Goal: Complete application form: Complete application form

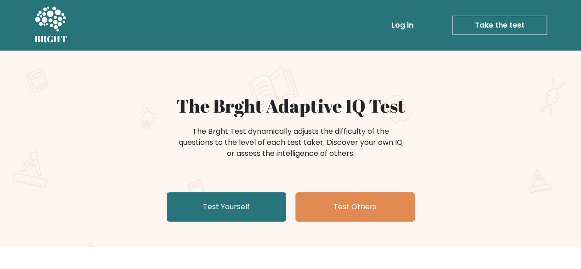
scroll to position [153, 0]
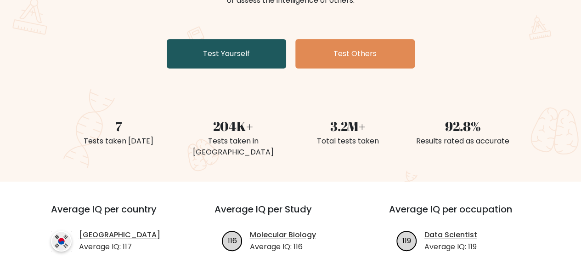
click at [239, 47] on link "Test Yourself" at bounding box center [227, 53] width 120 height 29
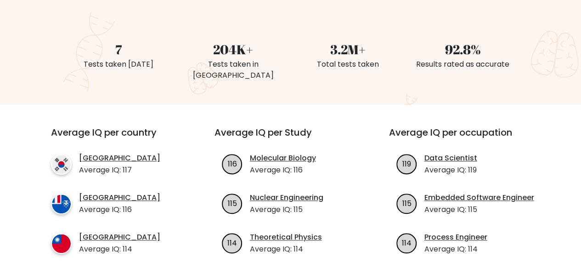
scroll to position [460, 0]
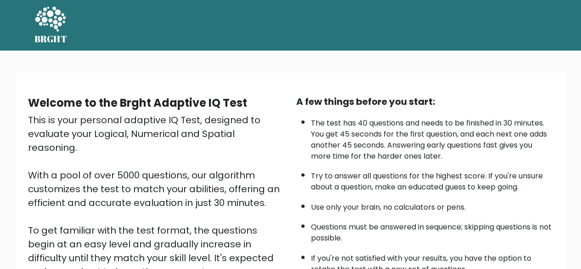
scroll to position [152, 0]
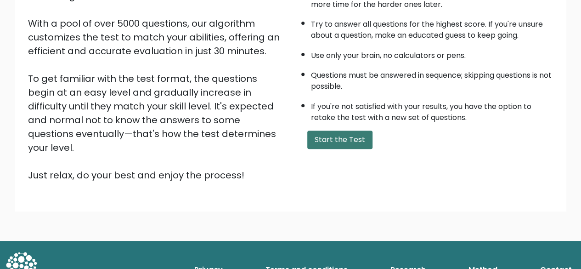
click at [336, 144] on button "Start the Test" at bounding box center [340, 140] width 65 height 18
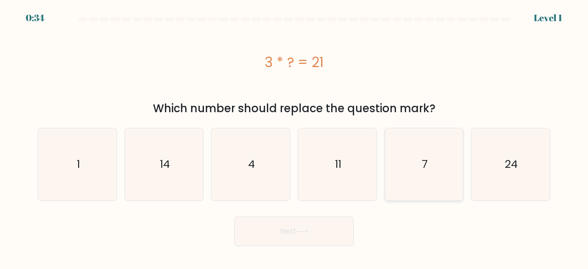
click at [414, 176] on icon "7" at bounding box center [424, 164] width 72 height 72
click at [295, 137] on input "e. 7" at bounding box center [294, 136] width 0 height 2
radio input "true"
click at [331, 225] on button "Next" at bounding box center [294, 230] width 120 height 29
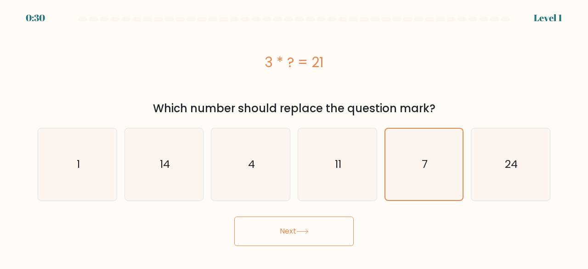
click at [292, 231] on button "Next" at bounding box center [294, 230] width 120 height 29
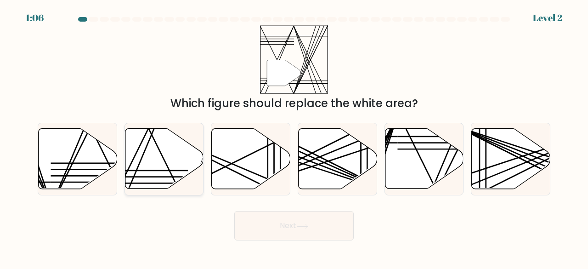
click at [170, 161] on icon at bounding box center [164, 159] width 79 height 60
click at [294, 137] on input "b." at bounding box center [294, 136] width 0 height 2
radio input "true"
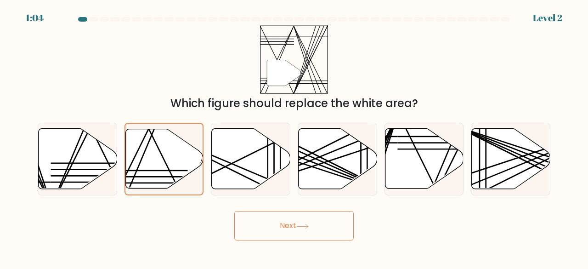
click at [276, 233] on button "Next" at bounding box center [294, 225] width 120 height 29
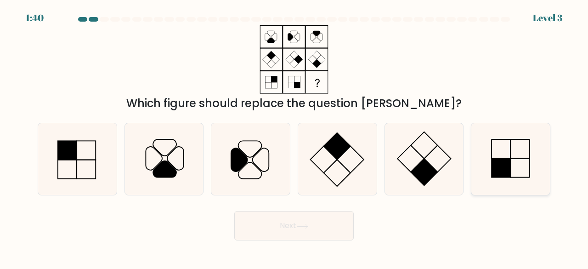
click at [521, 155] on icon at bounding box center [511, 159] width 72 height 72
click at [295, 137] on input "f." at bounding box center [294, 136] width 0 height 2
radio input "true"
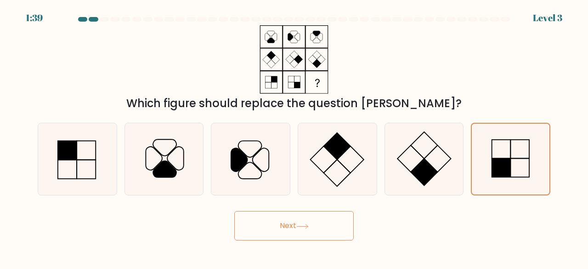
click at [304, 231] on button "Next" at bounding box center [294, 225] width 120 height 29
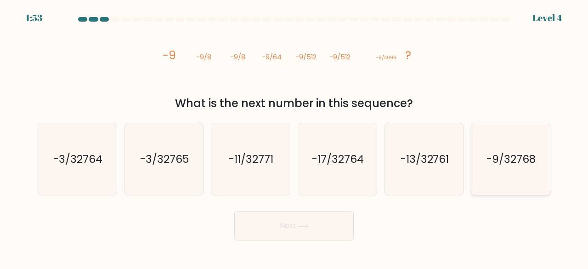
drag, startPoint x: 513, startPoint y: 174, endPoint x: 496, endPoint y: 177, distance: 17.2
click at [513, 174] on icon "-9/32768" at bounding box center [511, 159] width 72 height 72
click at [295, 137] on input "f. -9/32768" at bounding box center [294, 136] width 0 height 2
radio input "true"
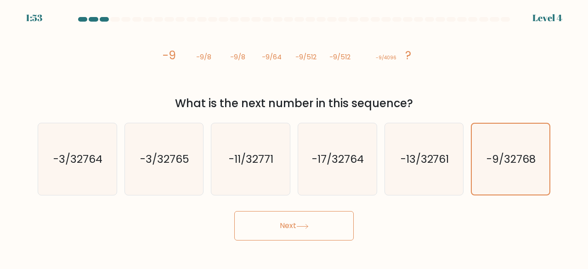
click at [333, 215] on button "Next" at bounding box center [294, 225] width 120 height 29
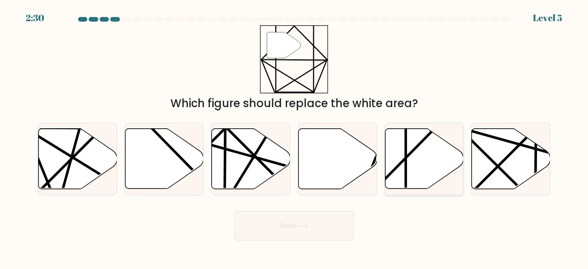
click at [416, 174] on icon at bounding box center [424, 159] width 79 height 60
click at [295, 137] on input "e." at bounding box center [294, 136] width 0 height 2
radio input "true"
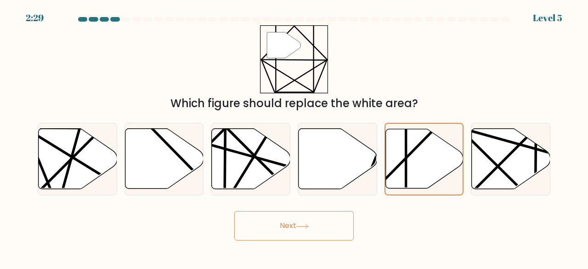
click at [304, 236] on button "Next" at bounding box center [294, 225] width 120 height 29
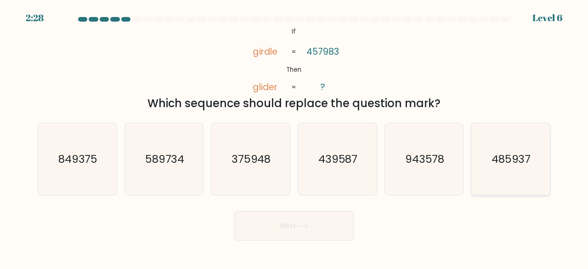
click at [502, 154] on text "485937" at bounding box center [512, 158] width 40 height 15
click at [295, 137] on input "f. 485937" at bounding box center [294, 136] width 0 height 2
radio input "true"
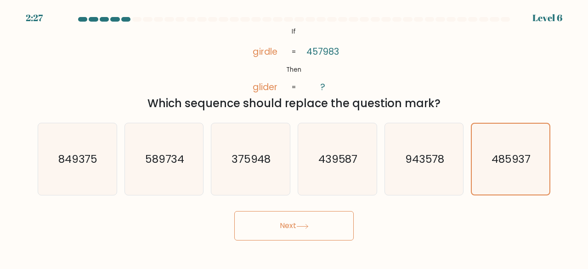
click at [325, 228] on button "Next" at bounding box center [294, 225] width 120 height 29
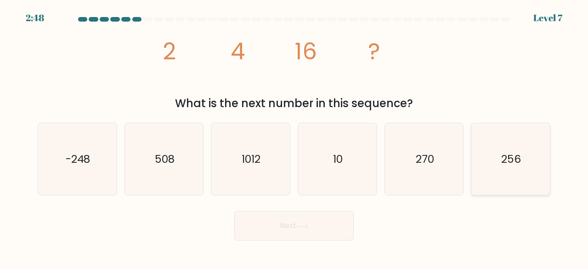
click at [504, 166] on text "256" at bounding box center [512, 158] width 20 height 15
click at [295, 137] on input "f. 256" at bounding box center [294, 136] width 0 height 2
radio input "true"
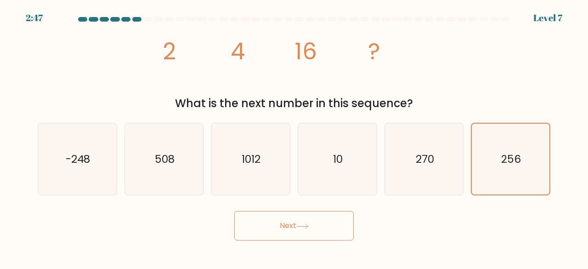
click at [294, 236] on button "Next" at bounding box center [294, 225] width 120 height 29
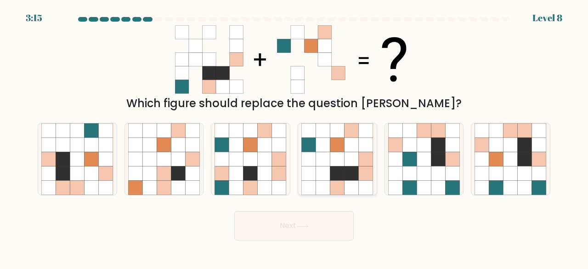
click at [323, 156] on icon at bounding box center [323, 159] width 14 height 14
click at [295, 137] on input "d." at bounding box center [294, 136] width 0 height 2
radio input "true"
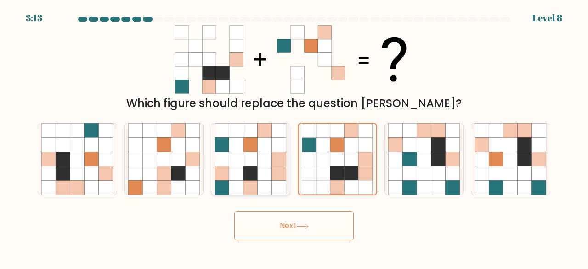
click at [256, 168] on icon at bounding box center [251, 173] width 14 height 14
click at [294, 137] on input "c." at bounding box center [294, 136] width 0 height 2
radio input "true"
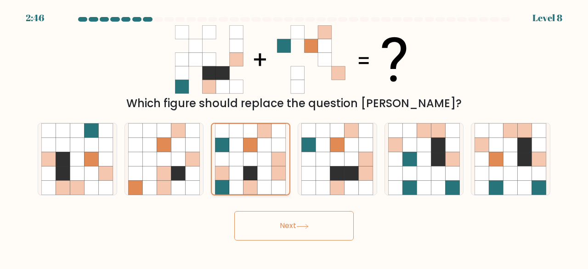
click at [236, 171] on icon at bounding box center [236, 173] width 14 height 14
click at [294, 137] on input "c." at bounding box center [294, 136] width 0 height 2
click at [290, 216] on button "Next" at bounding box center [294, 225] width 120 height 29
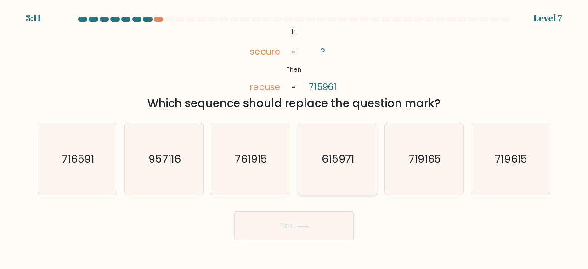
click at [338, 173] on icon "615971" at bounding box center [338, 159] width 72 height 72
click at [295, 137] on input "d. 615971" at bounding box center [294, 136] width 0 height 2
radio input "true"
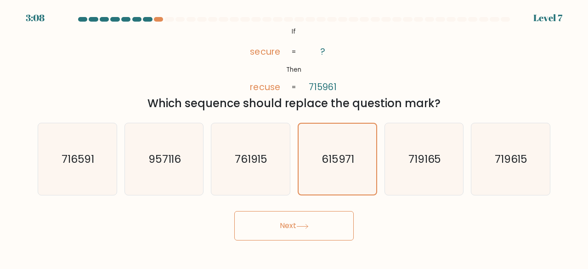
click at [325, 225] on button "Next" at bounding box center [294, 225] width 120 height 29
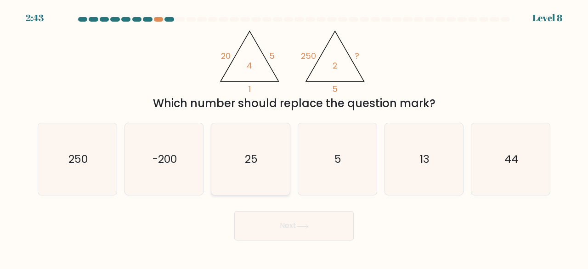
click at [250, 141] on icon "25" at bounding box center [251, 159] width 72 height 72
click at [294, 137] on input "c. 25" at bounding box center [294, 136] width 0 height 2
radio input "true"
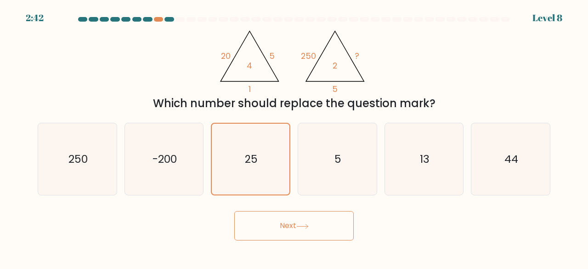
click at [278, 239] on button "Next" at bounding box center [294, 225] width 120 height 29
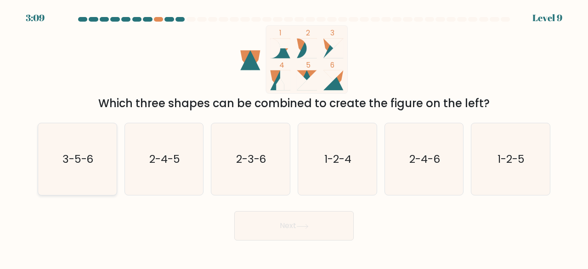
click at [54, 172] on icon "3-5-6" at bounding box center [77, 159] width 72 height 72
click at [294, 137] on input "a. 3-5-6" at bounding box center [294, 136] width 0 height 2
radio input "true"
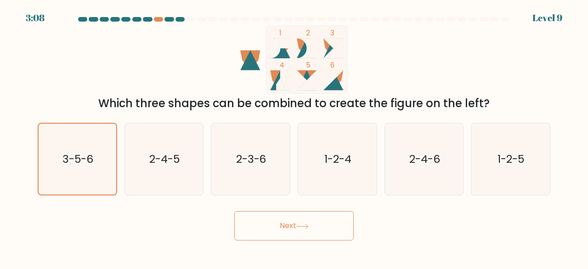
click at [282, 216] on button "Next" at bounding box center [294, 225] width 120 height 29
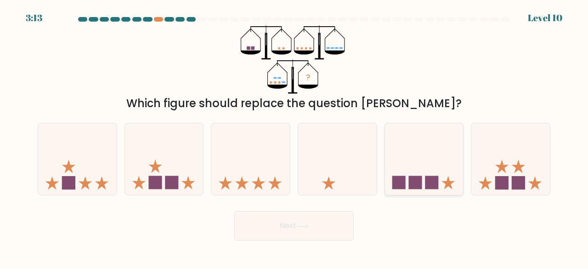
click at [430, 185] on rect at bounding box center [431, 182] width 13 height 13
click at [295, 137] on input "e." at bounding box center [294, 136] width 0 height 2
radio input "true"
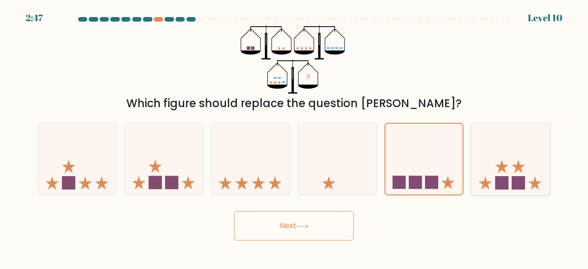
click at [518, 183] on rect at bounding box center [518, 182] width 13 height 13
click at [295, 137] on input "f." at bounding box center [294, 136] width 0 height 2
radio input "true"
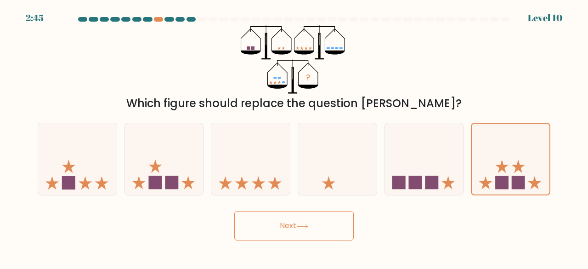
click at [289, 227] on button "Next" at bounding box center [294, 225] width 120 height 29
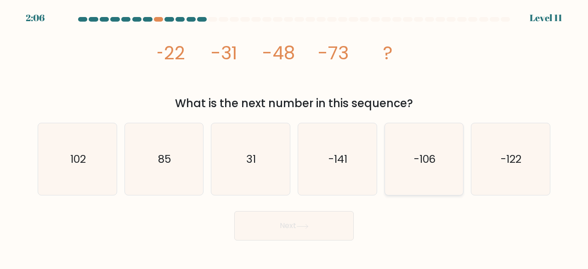
click at [435, 169] on icon "-106" at bounding box center [424, 159] width 72 height 72
click at [295, 137] on input "e. -106" at bounding box center [294, 136] width 0 height 2
radio input "true"
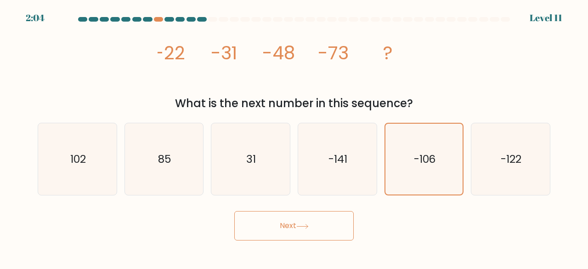
click at [318, 228] on button "Next" at bounding box center [294, 225] width 120 height 29
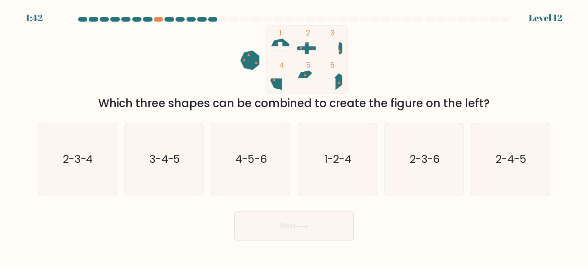
click at [278, 85] on icon at bounding box center [279, 79] width 19 height 19
click at [269, 147] on icon "4-5-6" at bounding box center [251, 159] width 72 height 72
click at [294, 137] on input "c. 4-5-6" at bounding box center [294, 136] width 0 height 2
radio input "true"
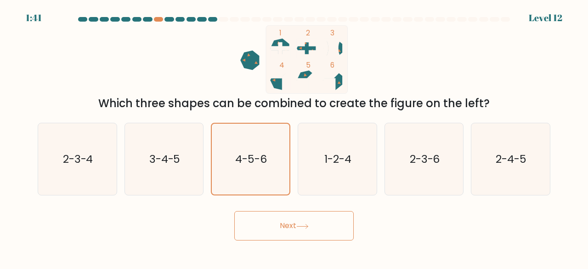
click at [287, 228] on button "Next" at bounding box center [294, 225] width 120 height 29
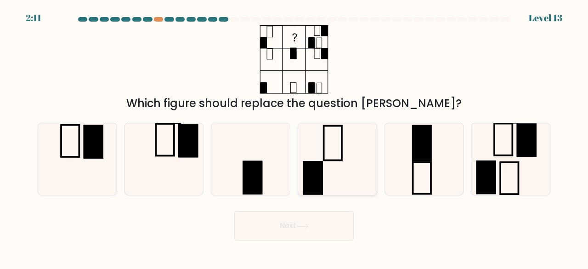
click at [319, 168] on rect at bounding box center [313, 178] width 20 height 34
click at [295, 137] on input "d." at bounding box center [294, 136] width 0 height 2
radio input "true"
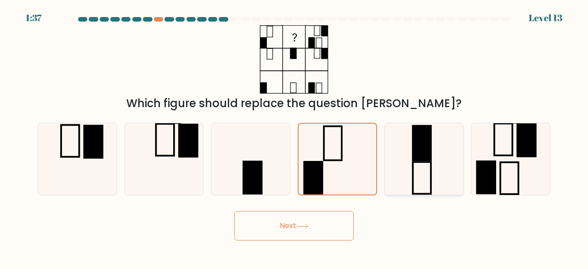
click at [413, 160] on rect at bounding box center [422, 142] width 18 height 34
click at [295, 137] on input "e." at bounding box center [294, 136] width 0 height 2
radio input "true"
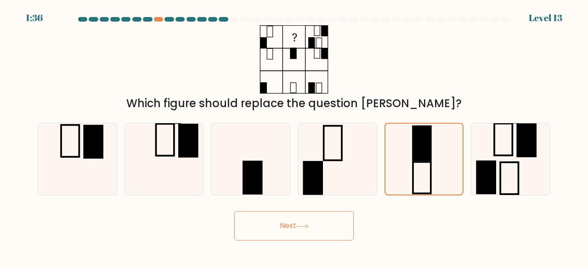
click at [302, 230] on button "Next" at bounding box center [294, 225] width 120 height 29
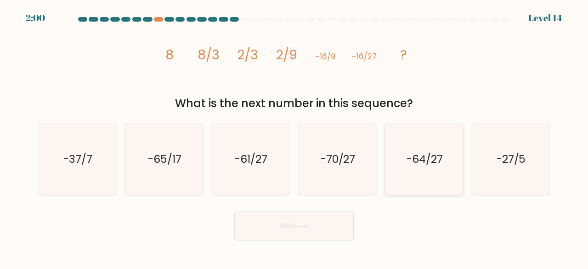
click at [430, 163] on text "-64/27" at bounding box center [425, 158] width 36 height 15
click at [295, 137] on input "e. -64/27" at bounding box center [294, 136] width 0 height 2
radio input "true"
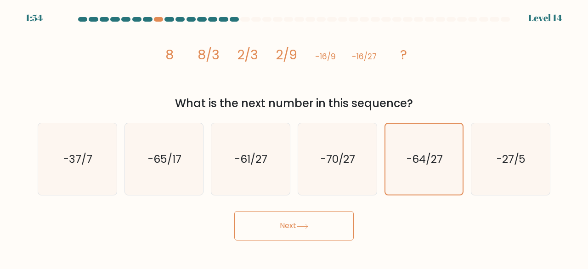
click at [320, 226] on button "Next" at bounding box center [294, 225] width 120 height 29
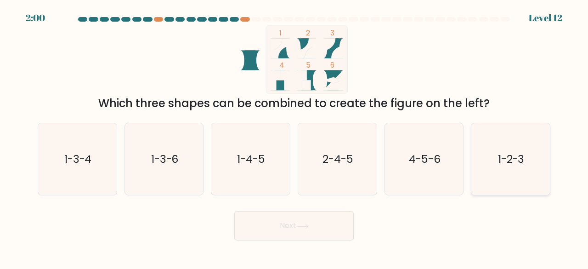
click at [512, 162] on text "1-2-3" at bounding box center [511, 158] width 27 height 15
click at [295, 137] on input "f. 1-2-3" at bounding box center [294, 136] width 0 height 2
radio input "true"
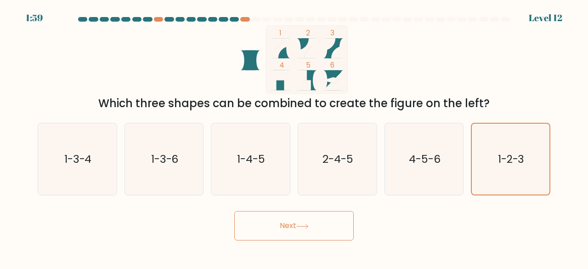
click at [306, 234] on button "Next" at bounding box center [294, 225] width 120 height 29
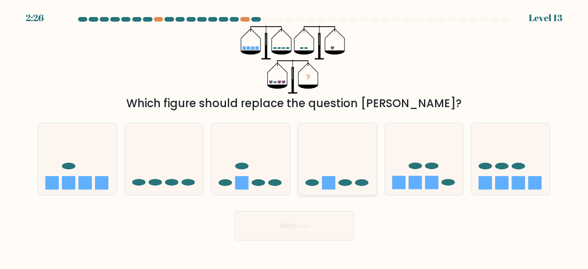
click at [359, 158] on icon at bounding box center [337, 158] width 79 height 65
click at [295, 137] on input "d." at bounding box center [294, 136] width 0 height 2
radio input "true"
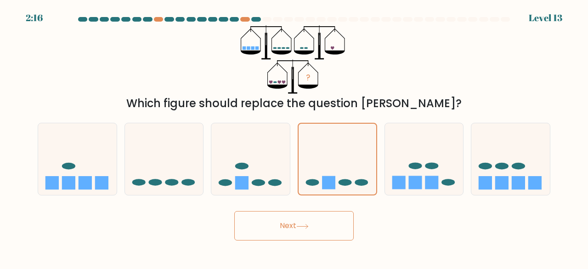
click at [295, 231] on button "Next" at bounding box center [294, 225] width 120 height 29
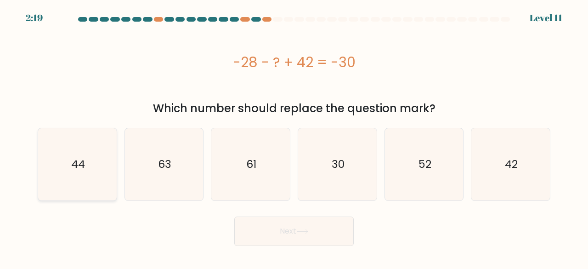
click at [89, 163] on icon "44" at bounding box center [77, 164] width 72 height 72
click at [294, 137] on input "a. 44" at bounding box center [294, 136] width 0 height 2
radio input "true"
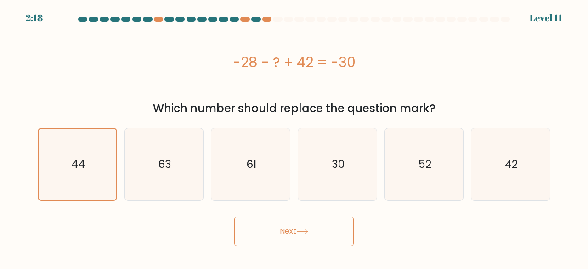
click at [270, 235] on button "Next" at bounding box center [294, 230] width 120 height 29
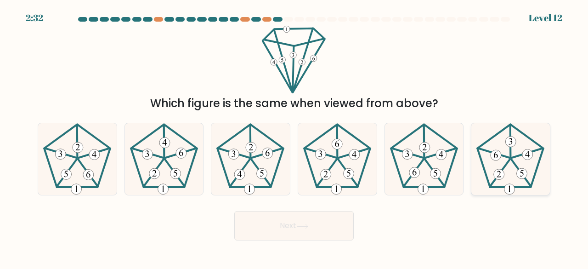
click at [525, 160] on icon at bounding box center [511, 159] width 72 height 72
click at [295, 137] on input "f." at bounding box center [294, 136] width 0 height 2
radio input "true"
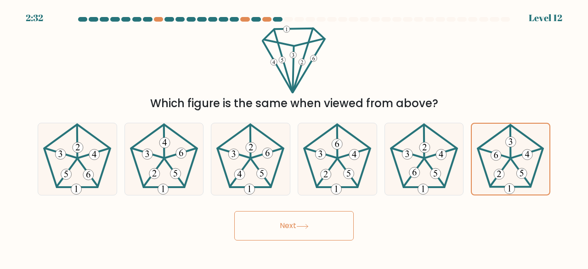
click at [325, 227] on button "Next" at bounding box center [294, 225] width 120 height 29
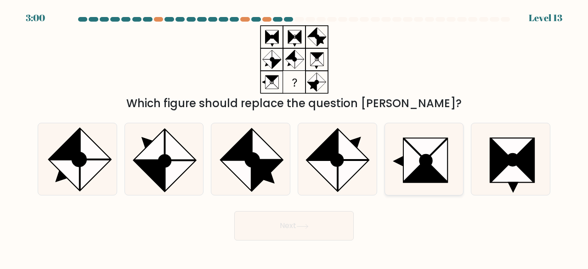
click at [431, 171] on icon at bounding box center [425, 172] width 43 height 22
click at [295, 137] on input "e." at bounding box center [294, 136] width 0 height 2
radio input "true"
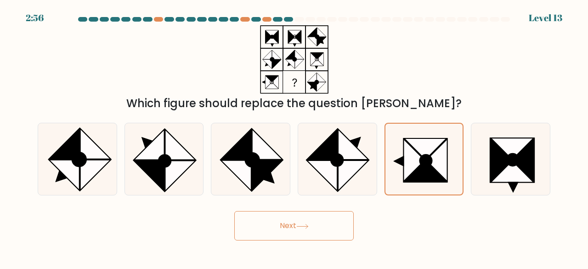
click at [318, 228] on button "Next" at bounding box center [294, 225] width 120 height 29
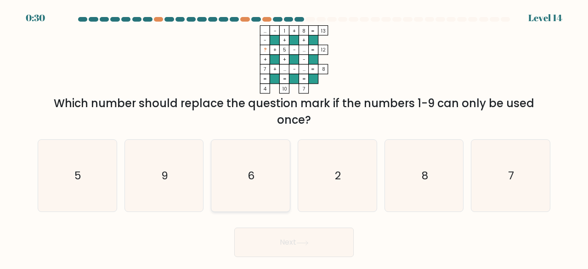
click at [261, 153] on icon "6" at bounding box center [251, 176] width 72 height 72
click at [294, 137] on input "c. 6" at bounding box center [294, 136] width 0 height 2
radio input "true"
click at [288, 240] on button "Next" at bounding box center [294, 242] width 120 height 29
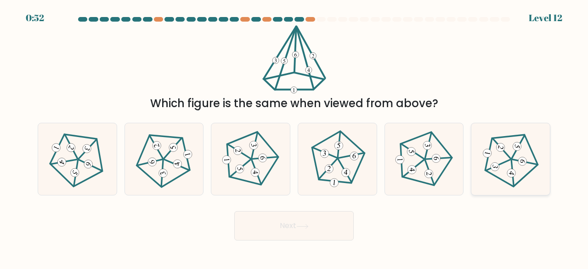
click at [526, 161] on 394 at bounding box center [523, 161] width 10 height 10
click at [295, 137] on input "f." at bounding box center [294, 136] width 0 height 2
radio input "true"
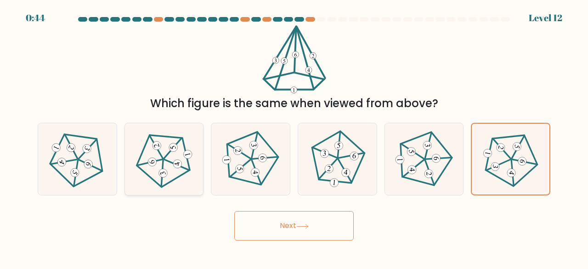
click at [173, 180] on 185 at bounding box center [161, 159] width 61 height 63
click at [294, 137] on input "b." at bounding box center [294, 136] width 0 height 2
radio input "true"
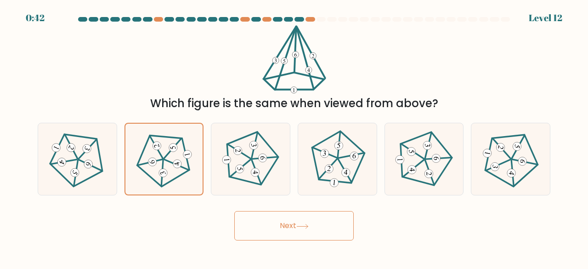
click at [286, 229] on button "Next" at bounding box center [294, 225] width 120 height 29
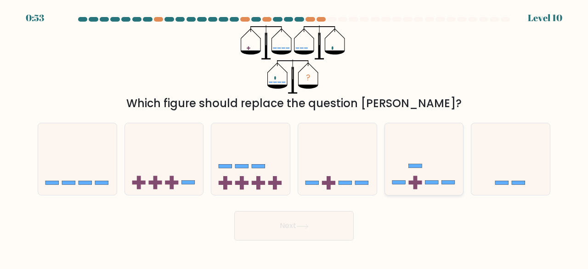
click at [417, 190] on icon at bounding box center [424, 158] width 79 height 65
click at [295, 137] on input "e." at bounding box center [294, 136] width 0 height 2
radio input "true"
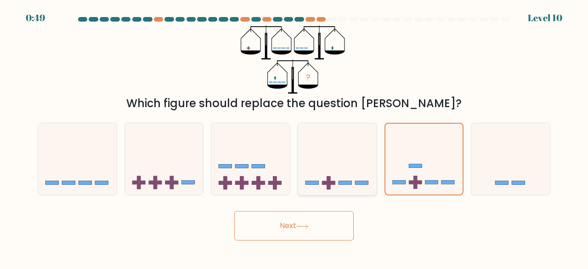
click at [366, 183] on rect at bounding box center [361, 183] width 13 height 4
click at [295, 137] on input "d." at bounding box center [294, 136] width 0 height 2
radio input "true"
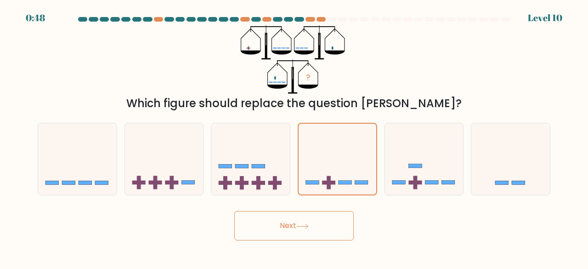
click at [306, 218] on button "Next" at bounding box center [294, 225] width 120 height 29
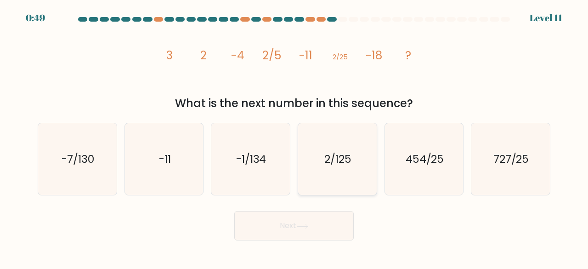
click at [364, 160] on icon "2/125" at bounding box center [338, 159] width 72 height 72
click at [295, 137] on input "d. 2/125" at bounding box center [294, 136] width 0 height 2
radio input "true"
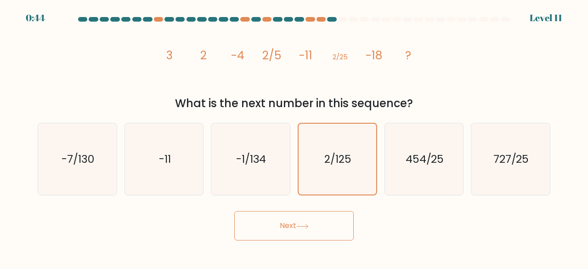
click at [325, 227] on button "Next" at bounding box center [294, 225] width 120 height 29
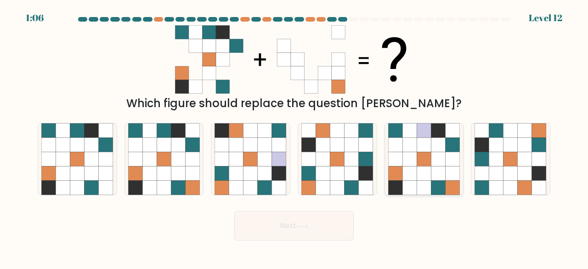
click at [433, 173] on icon at bounding box center [439, 173] width 14 height 14
click at [295, 137] on input "e." at bounding box center [294, 136] width 0 height 2
radio input "true"
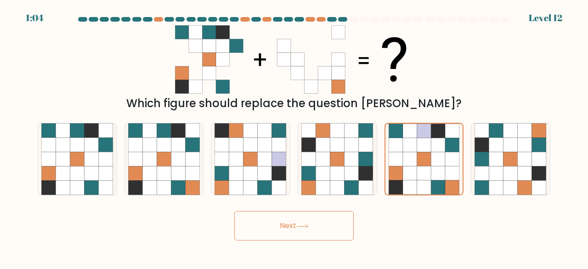
click at [313, 222] on button "Next" at bounding box center [294, 225] width 120 height 29
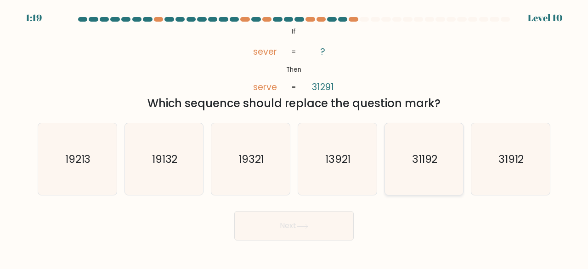
click at [430, 164] on text "31192" at bounding box center [425, 158] width 26 height 15
click at [295, 137] on input "e. 31192" at bounding box center [294, 136] width 0 height 2
radio input "true"
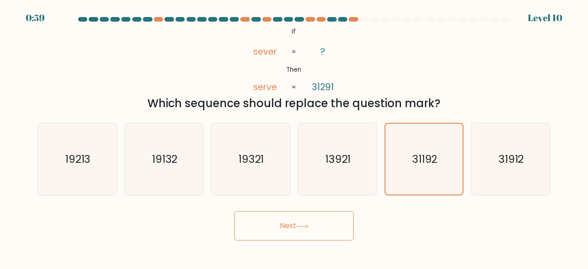
click at [316, 220] on button "Next" at bounding box center [294, 225] width 120 height 29
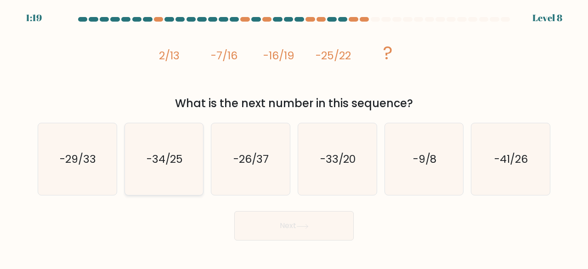
click at [148, 161] on text "-34/25" at bounding box center [165, 158] width 37 height 15
click at [294, 137] on input "b. -34/25" at bounding box center [294, 136] width 0 height 2
radio input "true"
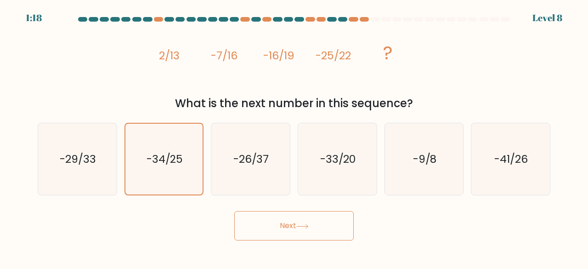
click at [293, 225] on button "Next" at bounding box center [294, 225] width 120 height 29
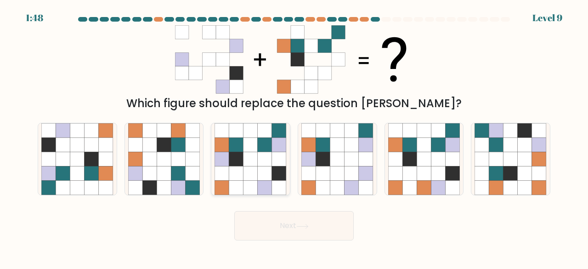
click at [281, 147] on icon at bounding box center [279, 144] width 14 height 14
click at [294, 137] on input "c." at bounding box center [294, 136] width 0 height 2
radio input "true"
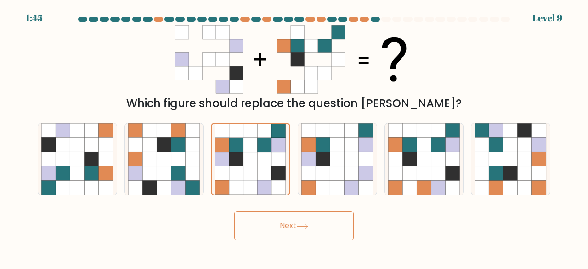
click at [293, 223] on button "Next" at bounding box center [294, 225] width 120 height 29
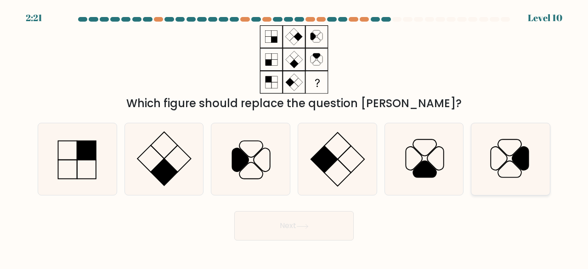
click at [501, 156] on icon at bounding box center [511, 159] width 72 height 72
click at [295, 137] on input "f." at bounding box center [294, 136] width 0 height 2
radio input "true"
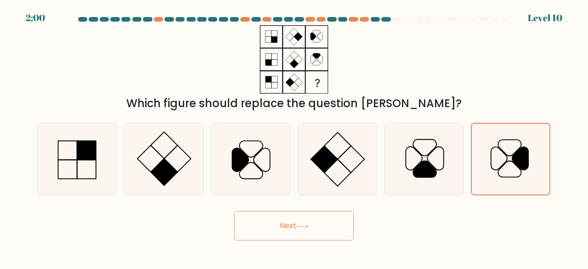
click at [322, 216] on button "Next" at bounding box center [294, 225] width 120 height 29
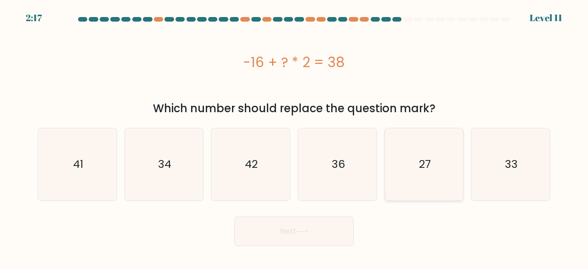
click at [414, 170] on icon "27" at bounding box center [424, 164] width 72 height 72
click at [295, 137] on input "e. 27" at bounding box center [294, 136] width 0 height 2
radio input "true"
click at [293, 230] on button "Next" at bounding box center [294, 230] width 120 height 29
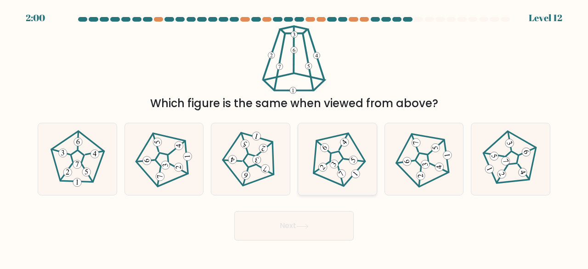
click at [346, 180] on icon at bounding box center [337, 158] width 57 height 57
click at [295, 137] on input "d." at bounding box center [294, 136] width 0 height 2
radio input "true"
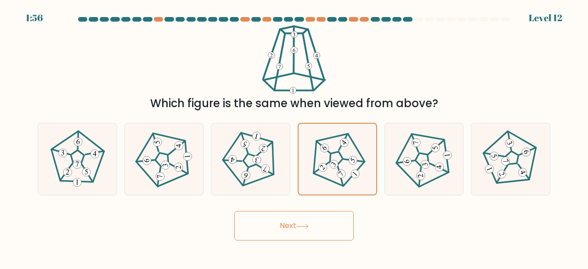
click at [301, 233] on button "Next" at bounding box center [294, 225] width 120 height 29
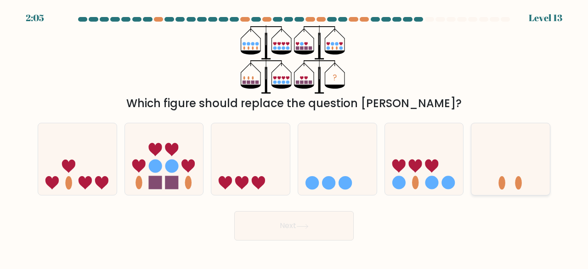
click at [508, 166] on icon at bounding box center [511, 158] width 79 height 65
click at [295, 137] on input "f." at bounding box center [294, 136] width 0 height 2
radio input "true"
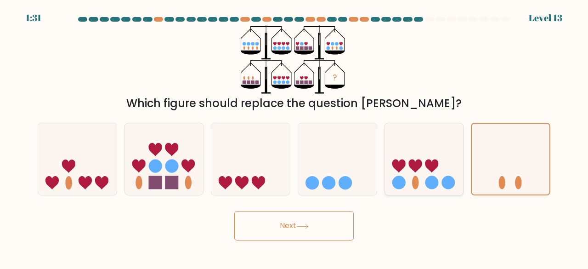
click at [422, 168] on icon at bounding box center [424, 158] width 79 height 65
click at [295, 137] on input "e." at bounding box center [294, 136] width 0 height 2
radio input "true"
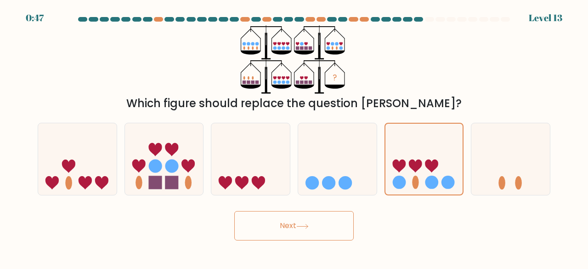
click at [299, 232] on button "Next" at bounding box center [294, 225] width 120 height 29
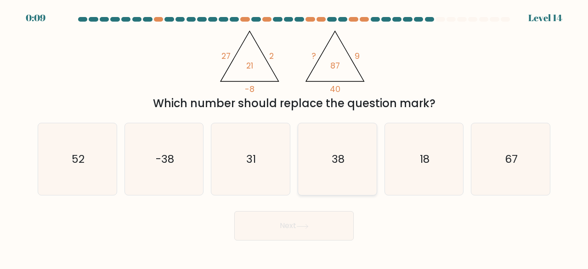
click at [340, 161] on text "38" at bounding box center [338, 158] width 13 height 15
click at [295, 137] on input "d. 38" at bounding box center [294, 136] width 0 height 2
radio input "true"
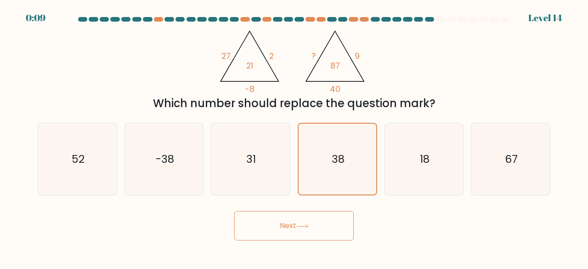
click at [313, 230] on button "Next" at bounding box center [294, 225] width 120 height 29
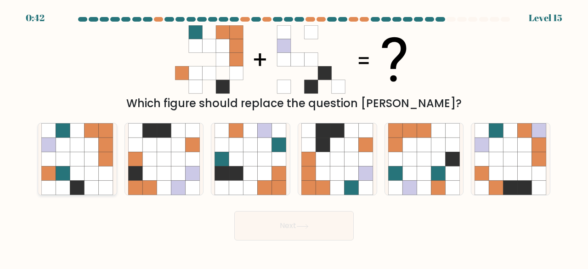
click at [72, 135] on icon at bounding box center [77, 130] width 14 height 14
click at [294, 135] on input "a." at bounding box center [294, 136] width 0 height 2
radio input "true"
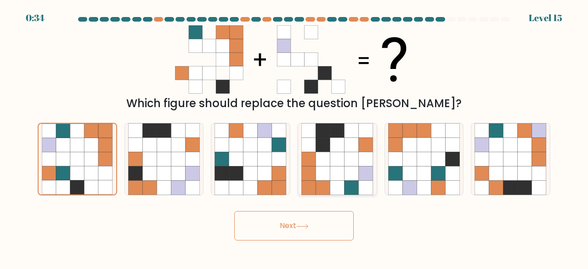
click at [325, 176] on icon at bounding box center [323, 173] width 14 height 14
click at [295, 137] on input "d." at bounding box center [294, 136] width 0 height 2
radio input "true"
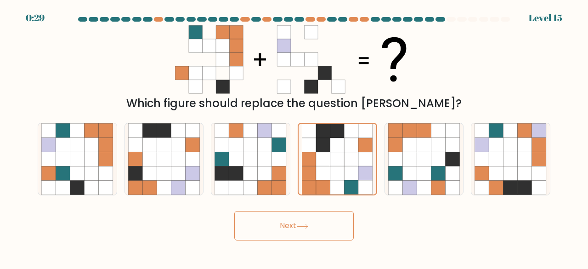
click at [312, 225] on button "Next" at bounding box center [294, 225] width 120 height 29
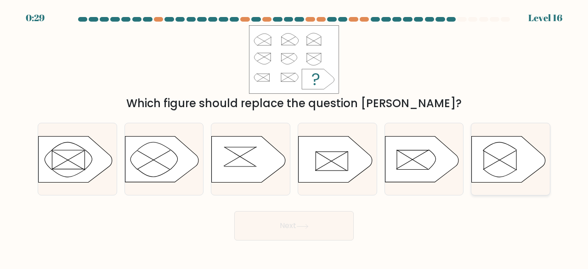
click at [517, 164] on icon at bounding box center [509, 159] width 74 height 46
click at [295, 137] on input "f." at bounding box center [294, 136] width 0 height 2
radio input "true"
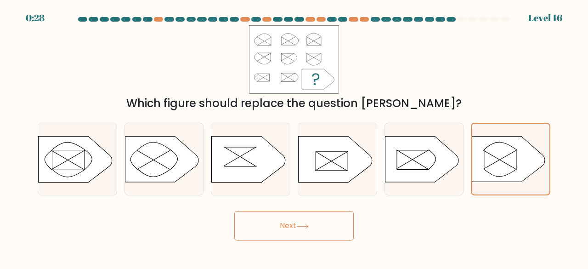
click at [309, 217] on button "Next" at bounding box center [294, 225] width 120 height 29
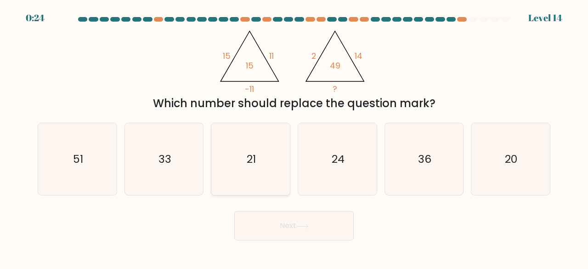
click at [268, 159] on icon "21" at bounding box center [251, 159] width 72 height 72
click at [294, 137] on input "c. 21" at bounding box center [294, 136] width 0 height 2
radio input "true"
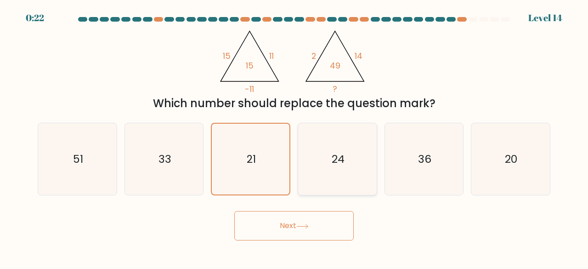
click at [354, 157] on icon "24" at bounding box center [338, 159] width 72 height 72
click at [295, 137] on input "d. 24" at bounding box center [294, 136] width 0 height 2
radio input "true"
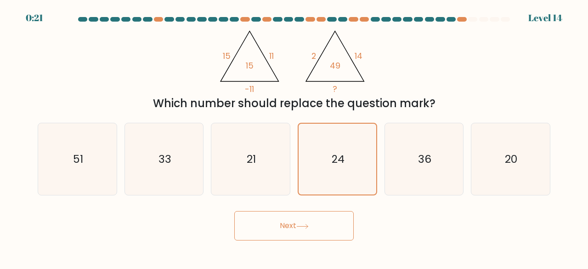
click at [308, 221] on button "Next" at bounding box center [294, 225] width 120 height 29
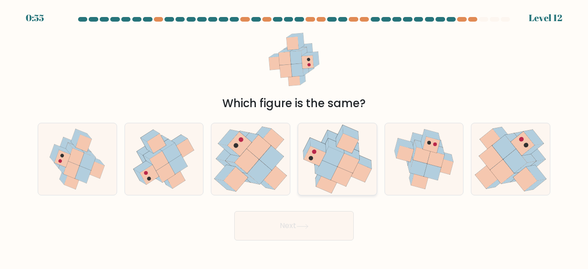
click at [352, 175] on icon at bounding box center [341, 176] width 22 height 20
click at [295, 137] on input "d." at bounding box center [294, 136] width 0 height 2
radio input "true"
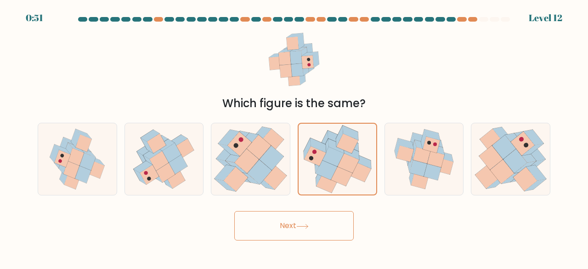
click at [297, 228] on button "Next" at bounding box center [294, 225] width 120 height 29
click at [292, 231] on button "Next" at bounding box center [294, 225] width 120 height 29
click at [335, 175] on icon at bounding box center [342, 176] width 22 height 20
click at [295, 137] on input "d." at bounding box center [294, 136] width 0 height 2
click at [309, 228] on icon at bounding box center [302, 226] width 12 height 5
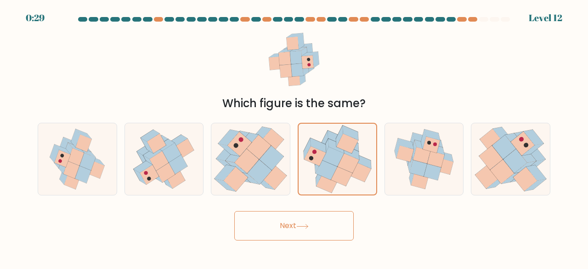
click at [306, 239] on button "Next" at bounding box center [294, 225] width 120 height 29
click at [304, 228] on icon at bounding box center [302, 226] width 12 height 5
click at [249, 228] on button "Next" at bounding box center [294, 225] width 120 height 29
click at [335, 138] on icon at bounding box center [336, 138] width 16 height 15
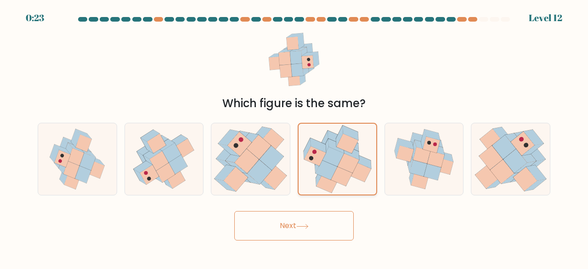
click at [295, 137] on input "d." at bounding box center [294, 136] width 0 height 2
click at [335, 138] on icon at bounding box center [336, 138] width 16 height 15
click at [295, 137] on input "d." at bounding box center [294, 136] width 0 height 2
click at [301, 228] on icon at bounding box center [302, 226] width 12 height 5
click at [324, 169] on icon at bounding box center [327, 170] width 22 height 20
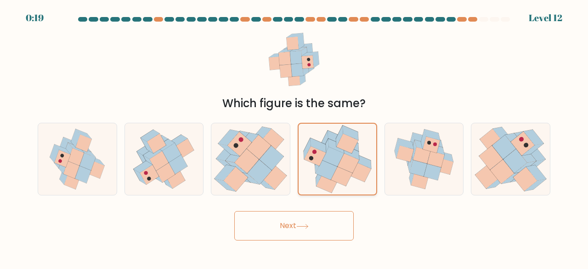
click at [295, 137] on input "d." at bounding box center [294, 136] width 0 height 2
click at [263, 169] on icon at bounding box center [260, 172] width 24 height 24
click at [294, 137] on input "c." at bounding box center [294, 136] width 0 height 2
radio input "true"
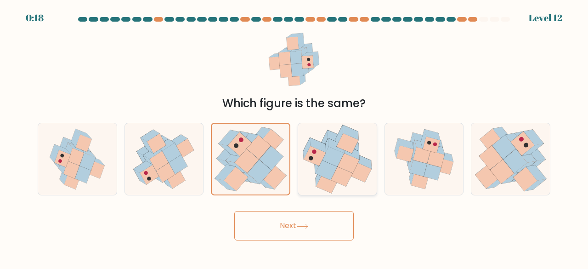
click at [352, 164] on icon at bounding box center [348, 163] width 22 height 20
click at [295, 137] on input "d." at bounding box center [294, 136] width 0 height 2
radio input "true"
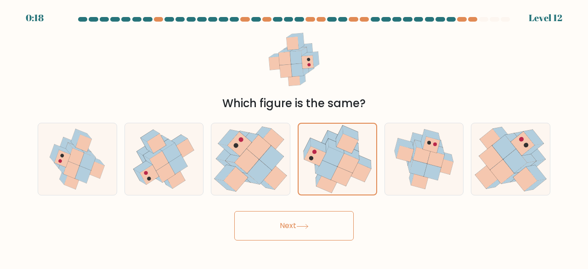
click at [306, 219] on button "Next" at bounding box center [294, 225] width 120 height 29
click at [299, 226] on icon at bounding box center [302, 226] width 12 height 5
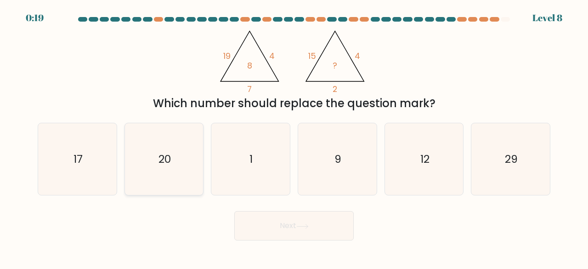
click at [164, 174] on icon "20" at bounding box center [164, 159] width 72 height 72
click at [294, 137] on input "b. 20" at bounding box center [294, 136] width 0 height 2
radio input "true"
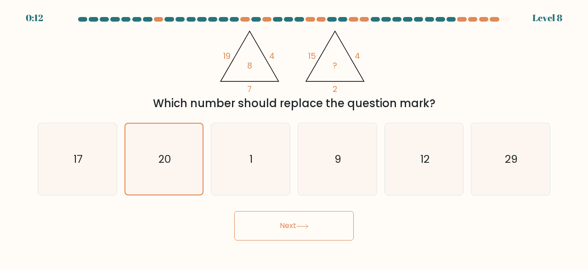
click at [293, 229] on button "Next" at bounding box center [294, 225] width 120 height 29
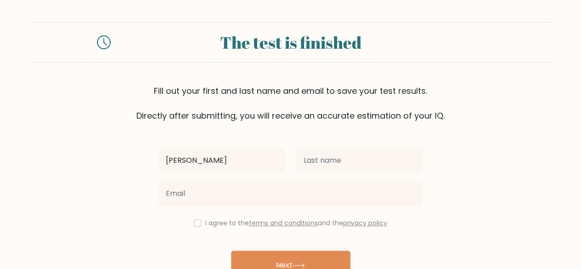
type input "[PERSON_NAME]"
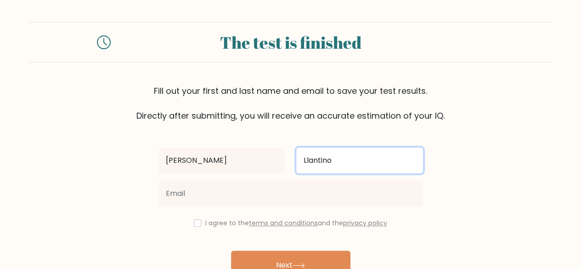
type input "Llantino"
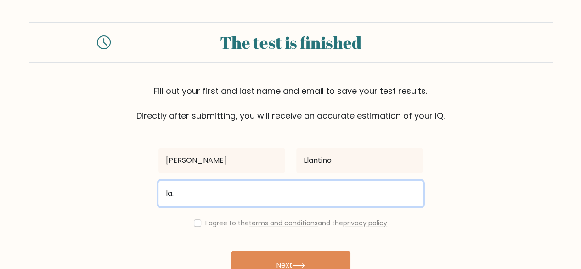
type input "[EMAIL_ADDRESS][DOMAIN_NAME]"
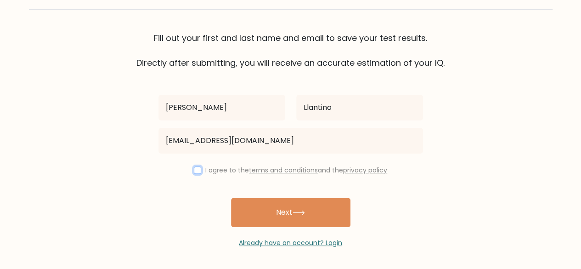
click at [194, 170] on input "checkbox" at bounding box center [197, 169] width 7 height 7
checkbox input "true"
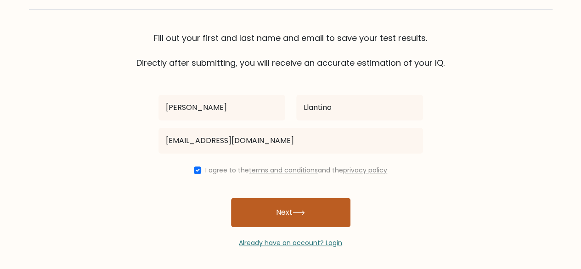
click at [300, 216] on button "Next" at bounding box center [291, 212] width 120 height 29
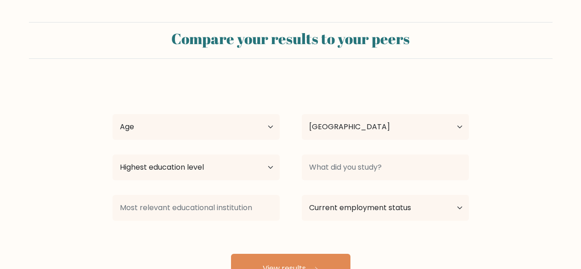
select select "PH"
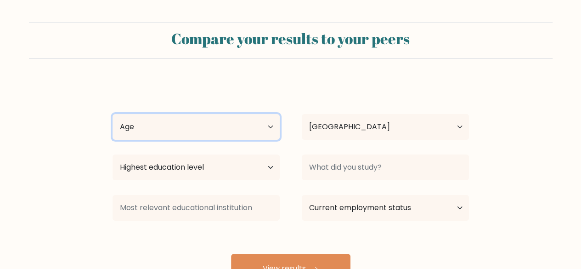
click at [221, 131] on select "Age Under [DEMOGRAPHIC_DATA] [DEMOGRAPHIC_DATA] [DEMOGRAPHIC_DATA] [DEMOGRAPHIC…" at bounding box center [196, 127] width 167 height 26
select select "18_24"
click at [113, 114] on select "Age Under [DEMOGRAPHIC_DATA] [DEMOGRAPHIC_DATA] [DEMOGRAPHIC_DATA] [DEMOGRAPHIC…" at bounding box center [196, 127] width 167 height 26
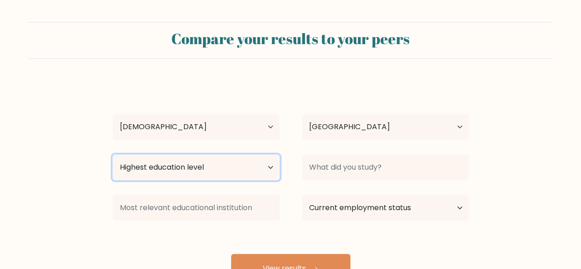
click at [202, 170] on select "Highest education level No schooling Primary Lower Secondary Upper Secondary Oc…" at bounding box center [196, 167] width 167 height 26
select select "bachelors_degree"
click at [113, 154] on select "Highest education level No schooling Primary Lower Secondary Upper Secondary Oc…" at bounding box center [196, 167] width 167 height 26
click at [176, 160] on select "Highest education level No schooling Primary Lower Secondary Upper Secondary Oc…" at bounding box center [196, 167] width 167 height 26
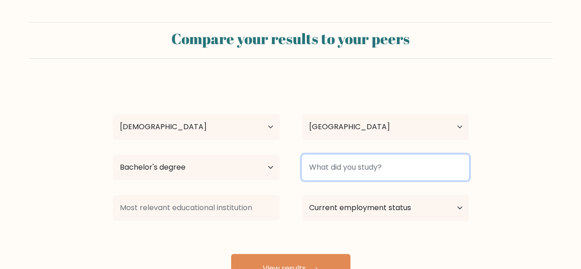
click at [322, 166] on input at bounding box center [385, 167] width 167 height 26
type input "Marketing"
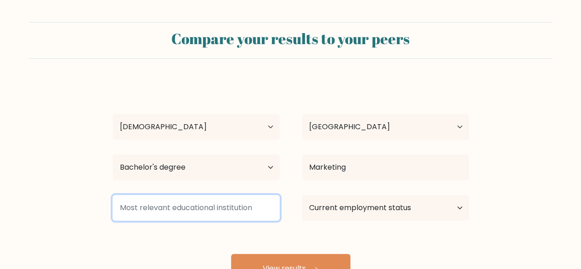
click at [218, 204] on input at bounding box center [196, 208] width 167 height 26
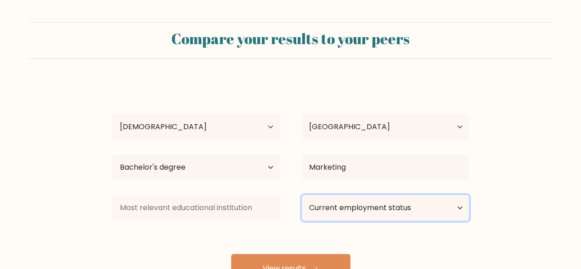
click at [357, 207] on div "[PERSON_NAME] Age Under [DEMOGRAPHIC_DATA] [DEMOGRAPHIC_DATA] [DEMOGRAPHIC_DATA…" at bounding box center [291, 182] width 368 height 202
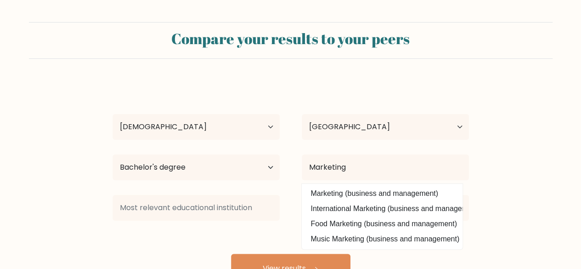
click at [498, 153] on form "Compare your results to your peers [PERSON_NAME] Age Under [DEMOGRAPHIC_DATA] […" at bounding box center [290, 152] width 581 height 261
click at [260, 265] on button "View results" at bounding box center [291, 268] width 120 height 29
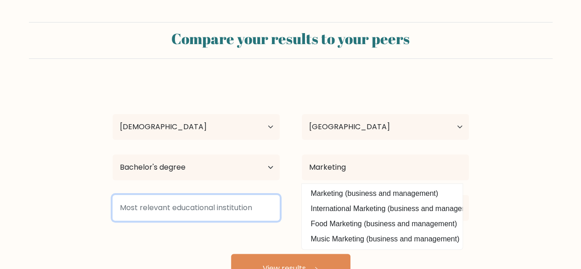
click at [214, 207] on input at bounding box center [196, 208] width 167 height 26
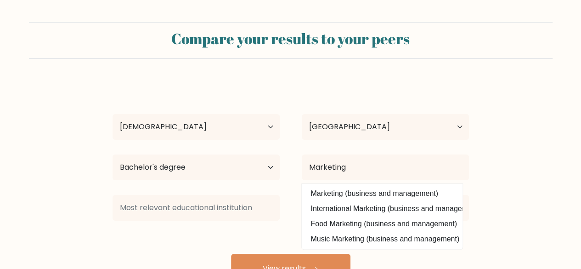
click at [252, 236] on div "Lana Llantino Age Under 18 years old 18-24 years old 25-34 years old 35-44 year…" at bounding box center [291, 182] width 368 height 202
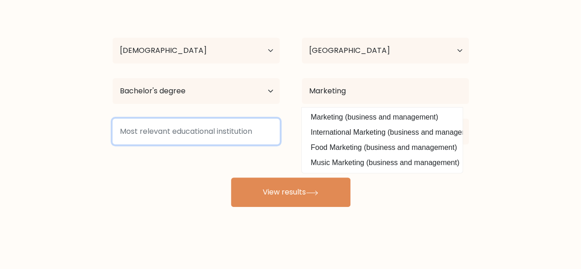
click at [212, 132] on input at bounding box center [196, 132] width 167 height 26
type input "Y"
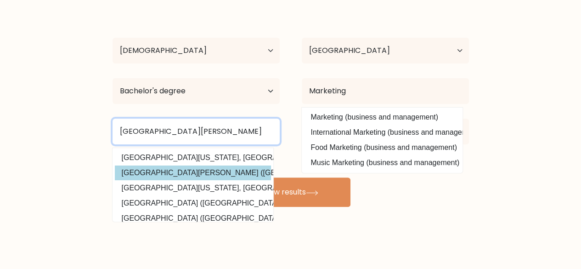
type input "University of Santo Tomas"
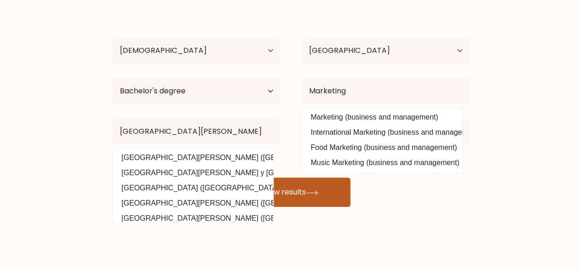
click at [295, 199] on button "View results" at bounding box center [291, 191] width 120 height 29
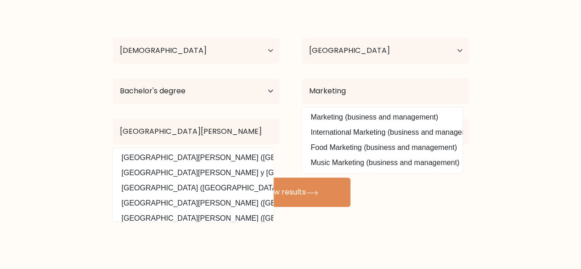
click at [547, 128] on form "Compare your results to your peers Lana Llantino Age Under 18 years old 18-24 y…" at bounding box center [290, 76] width 581 height 261
click at [464, 138] on select "Current employment status Employed Student Retired Other / prefer not to answer" at bounding box center [385, 132] width 167 height 26
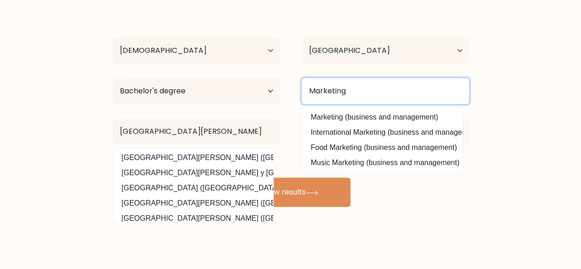
click at [391, 96] on input "Marketing" at bounding box center [385, 91] width 167 height 26
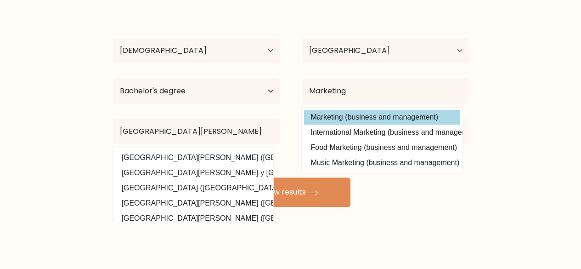
click at [386, 122] on div "Lana Llantino Age Under 18 years old 18-24 years old 25-34 years old 35-44 year…" at bounding box center [291, 106] width 368 height 202
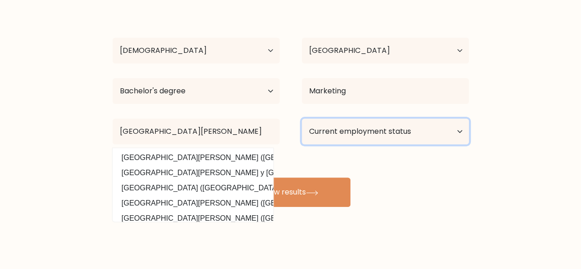
click at [379, 136] on select "Current employment status Employed Student Retired Other / prefer not to answer" at bounding box center [385, 132] width 167 height 26
select select "other"
click at [302, 119] on select "Current employment status Employed Student Retired Other / prefer not to answer" at bounding box center [385, 132] width 167 height 26
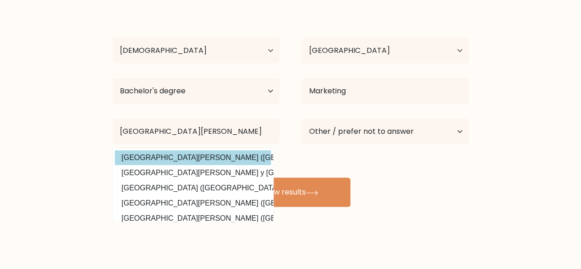
click at [204, 159] on option "University of Santo Tomas (Philippines)" at bounding box center [193, 157] width 156 height 15
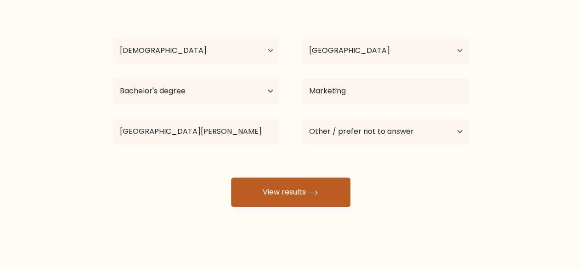
click at [268, 184] on button "View results" at bounding box center [291, 191] width 120 height 29
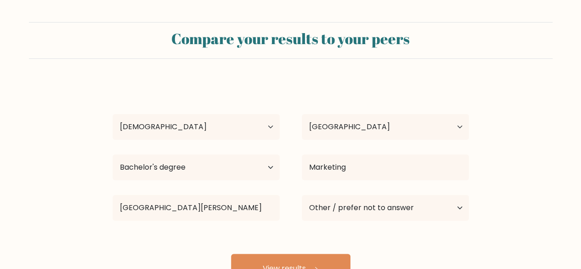
scroll to position [79, 0]
